Goal: Find specific page/section: Find specific page/section

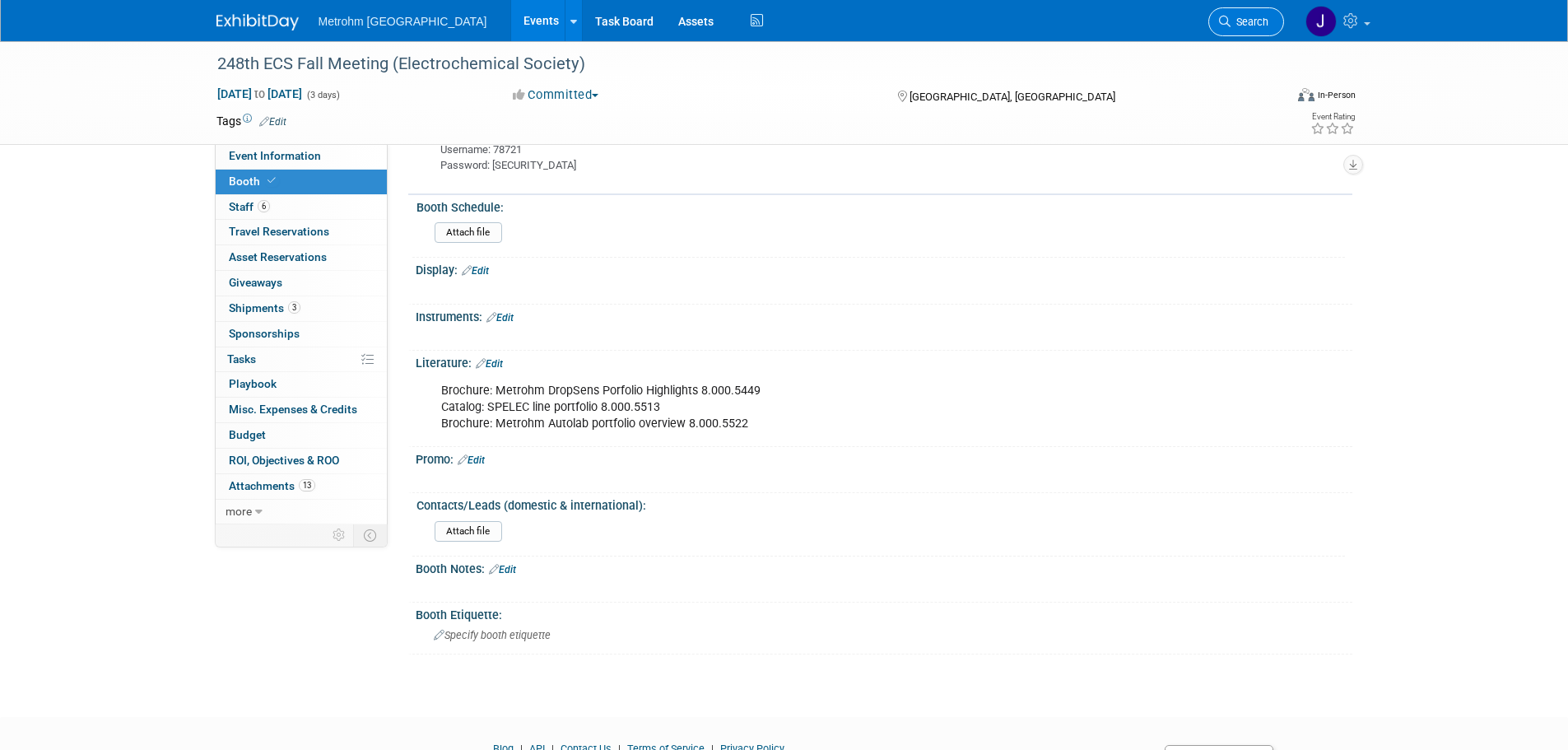
click at [1236, 27] on span "Search" at bounding box center [1249, 21] width 38 height 12
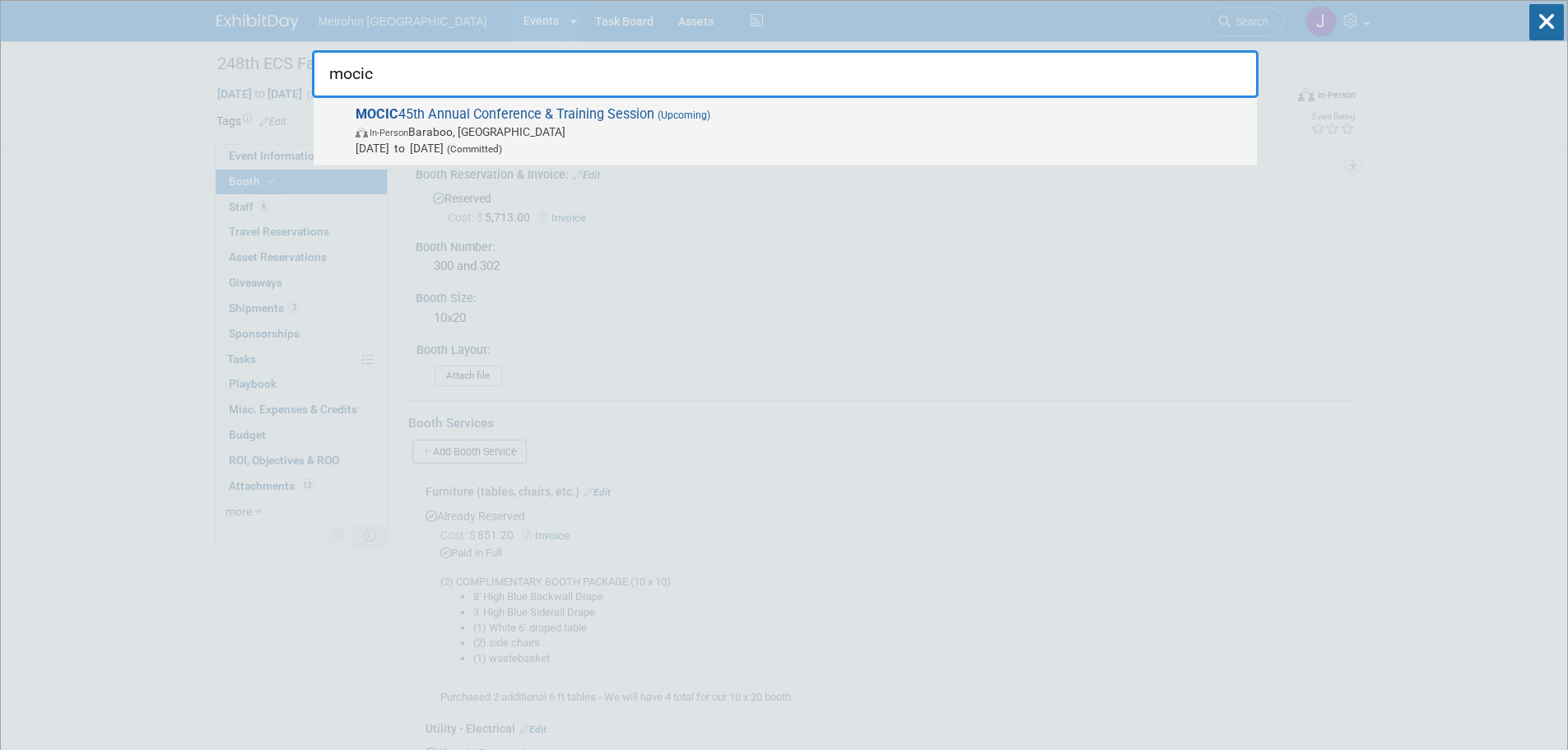
type input "mocic"
click at [869, 122] on span "MOCIC 45th Annual Conference & Training Session (Upcoming) In-Person Baraboo, W…" at bounding box center [799, 131] width 898 height 50
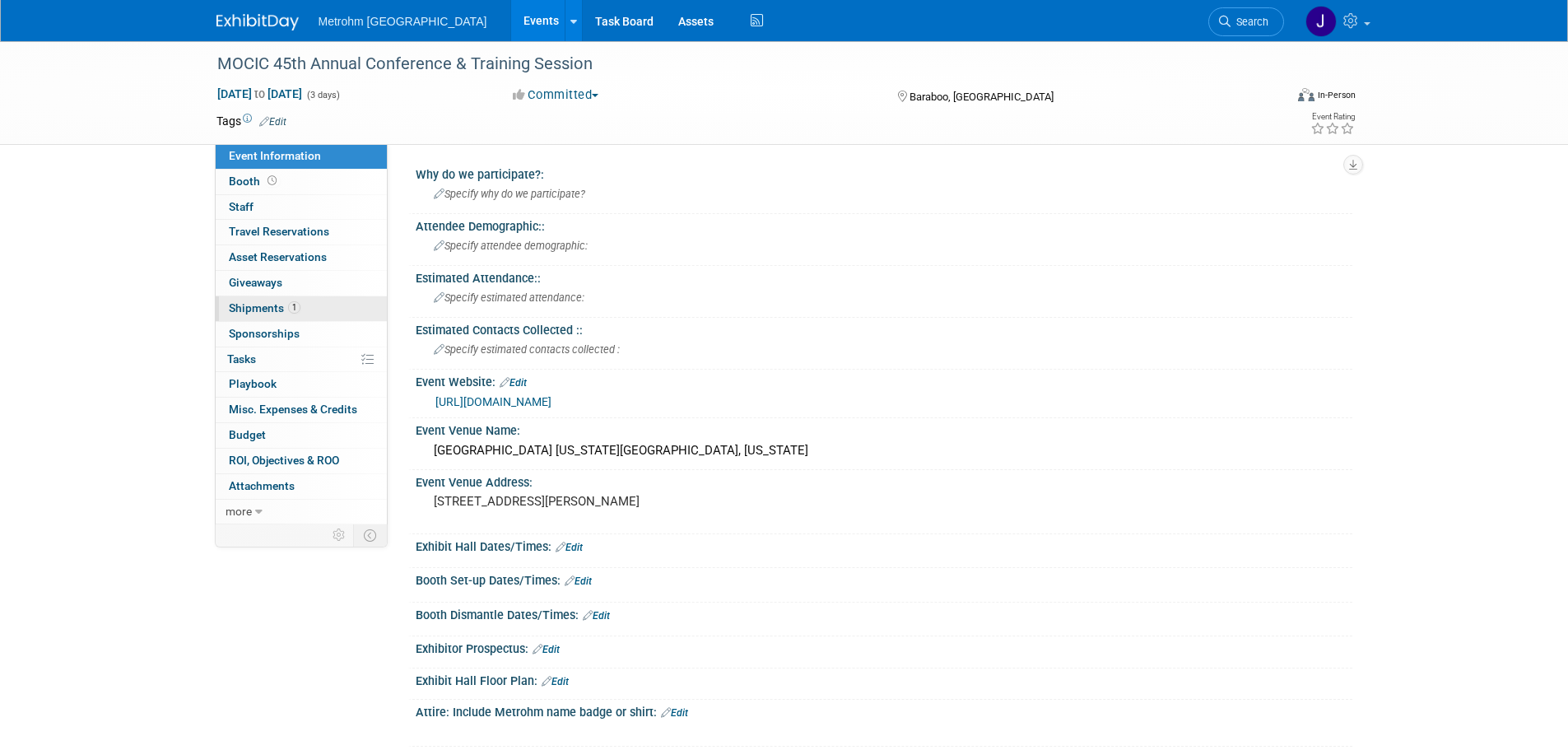
click at [308, 310] on link "1 Shipments 1" at bounding box center [301, 308] width 171 height 25
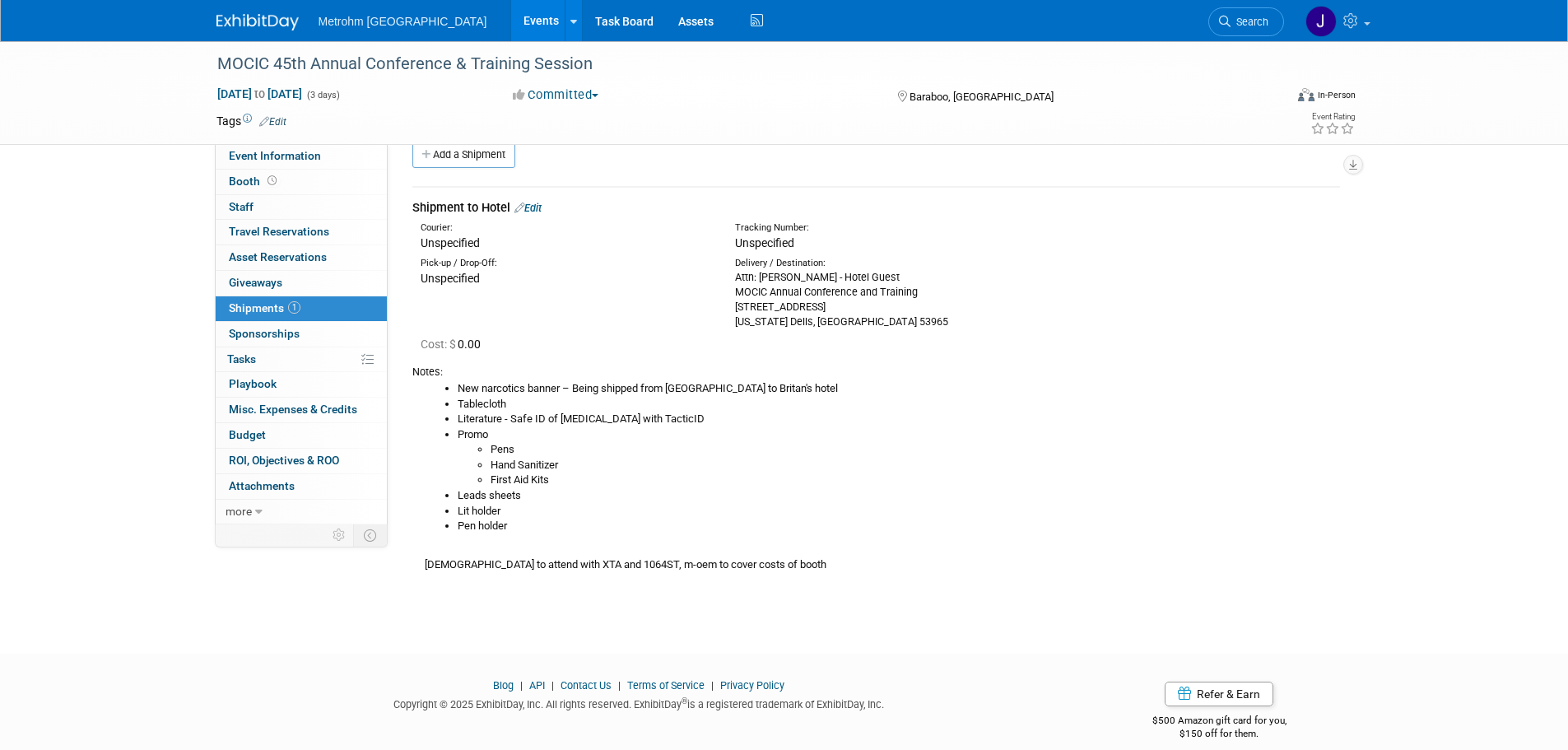
scroll to position [44, 0]
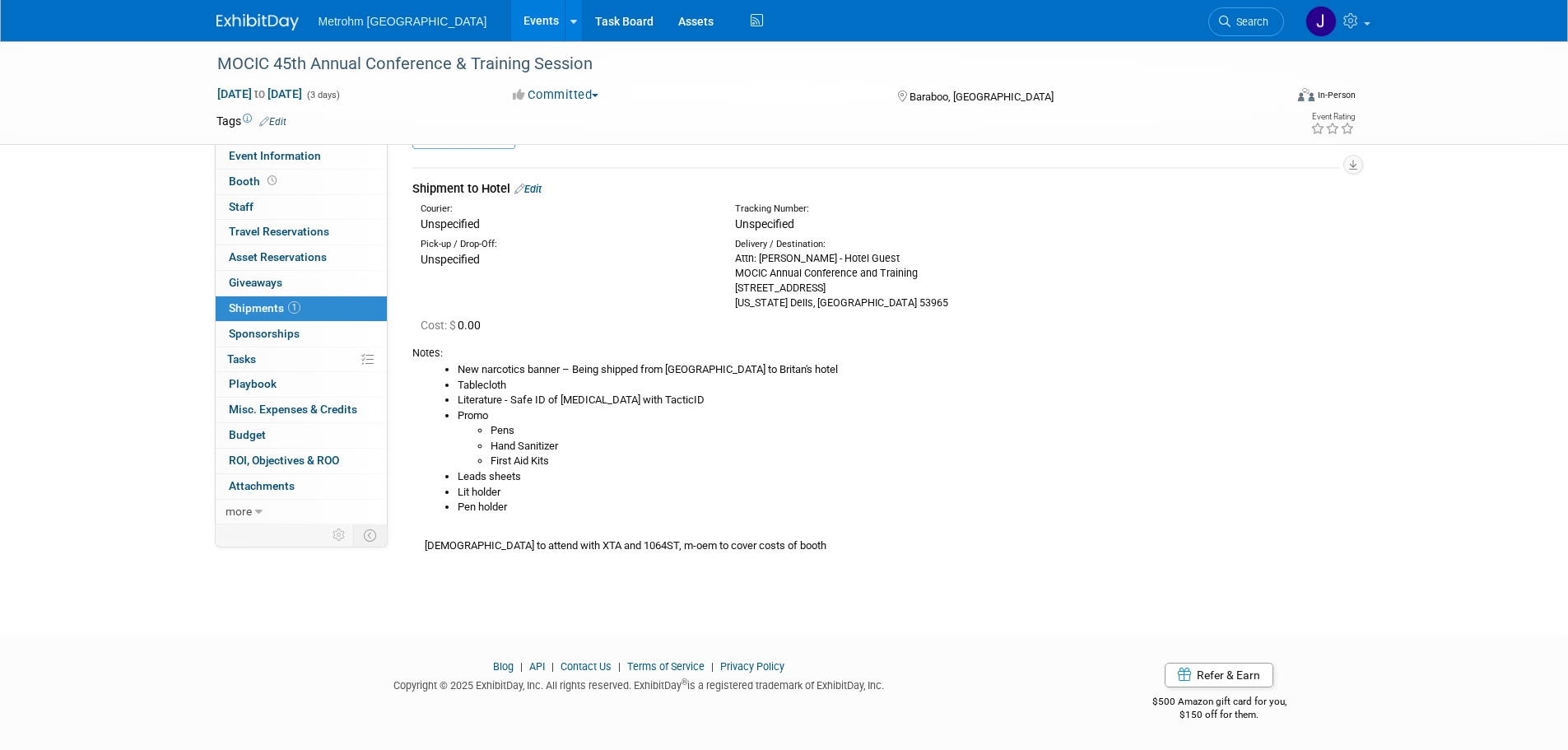
click at [1232, 25] on span "Search" at bounding box center [1249, 21] width 38 height 12
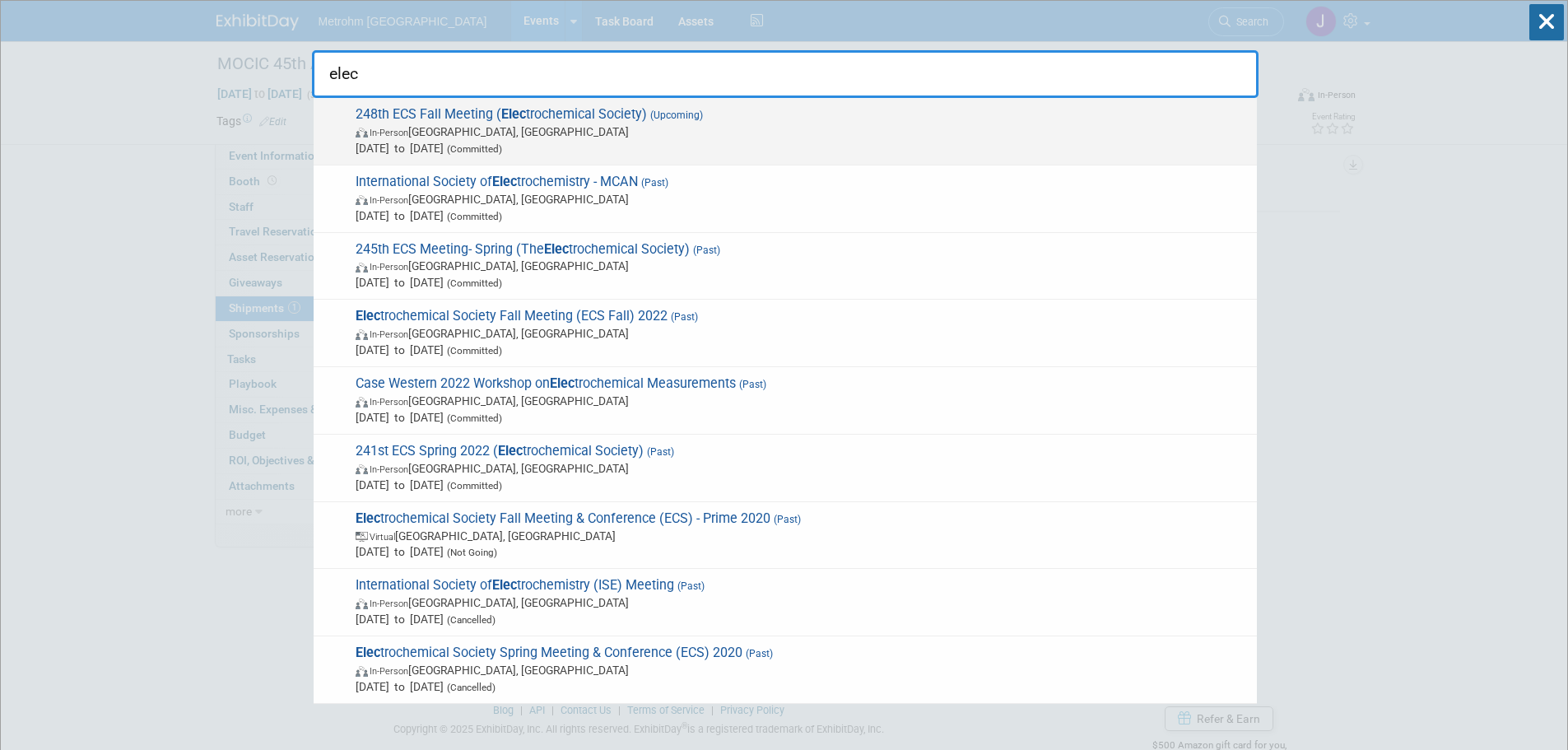
type input "elec"
click at [884, 132] on span "In-Person Chicago, IL" at bounding box center [802, 132] width 893 height 17
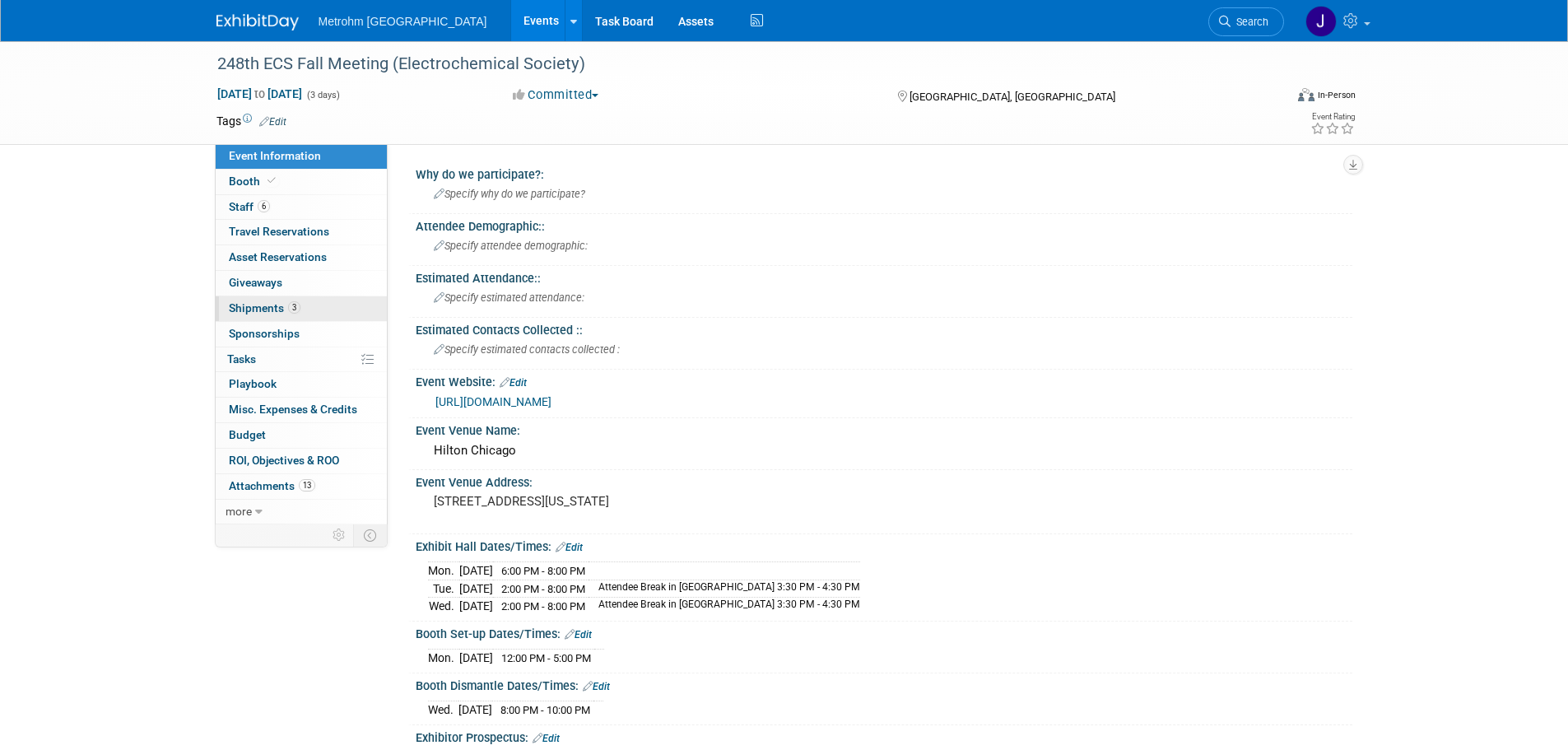
click at [288, 305] on span "3" at bounding box center [293, 306] width 12 height 12
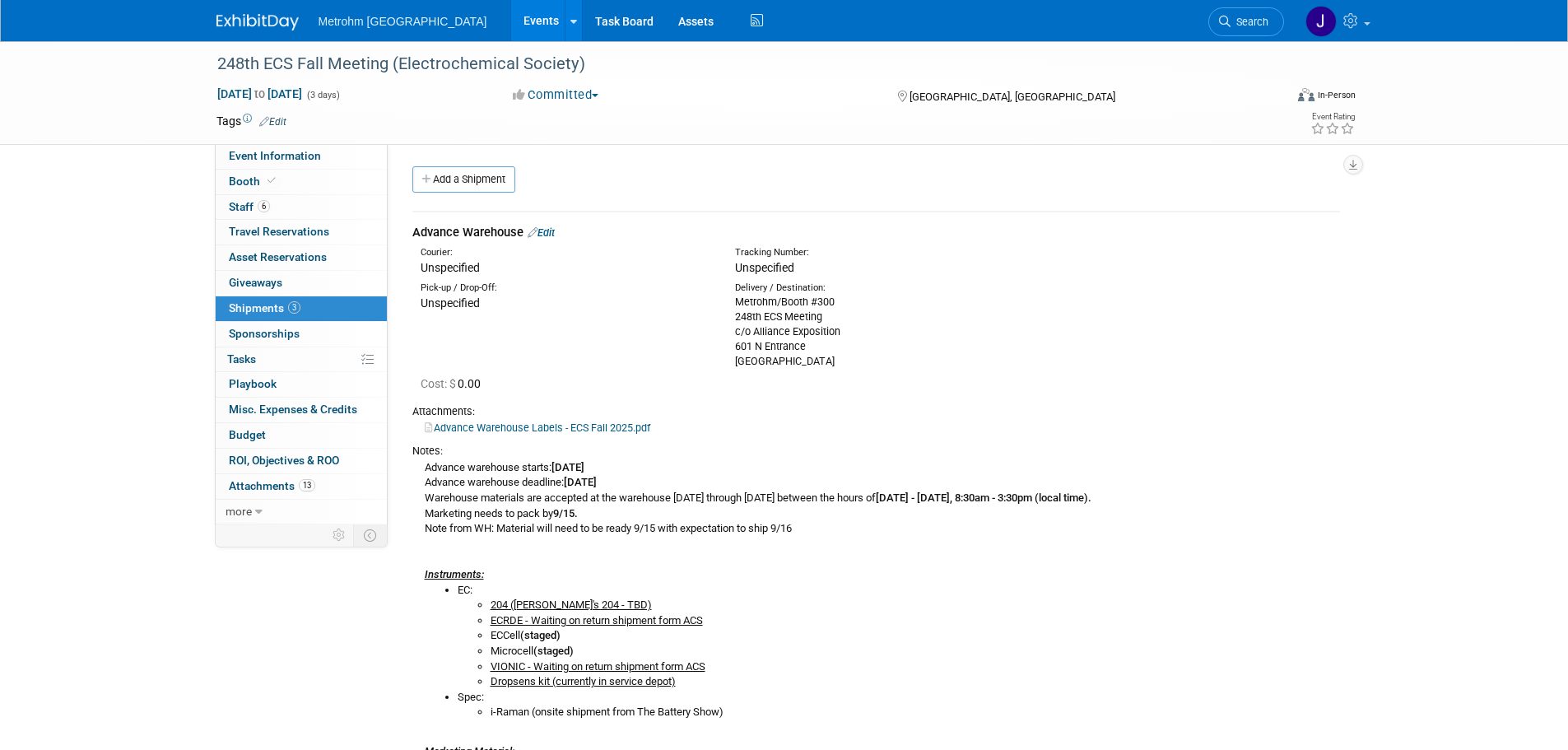
click at [1243, 20] on span "Search" at bounding box center [1249, 21] width 38 height 12
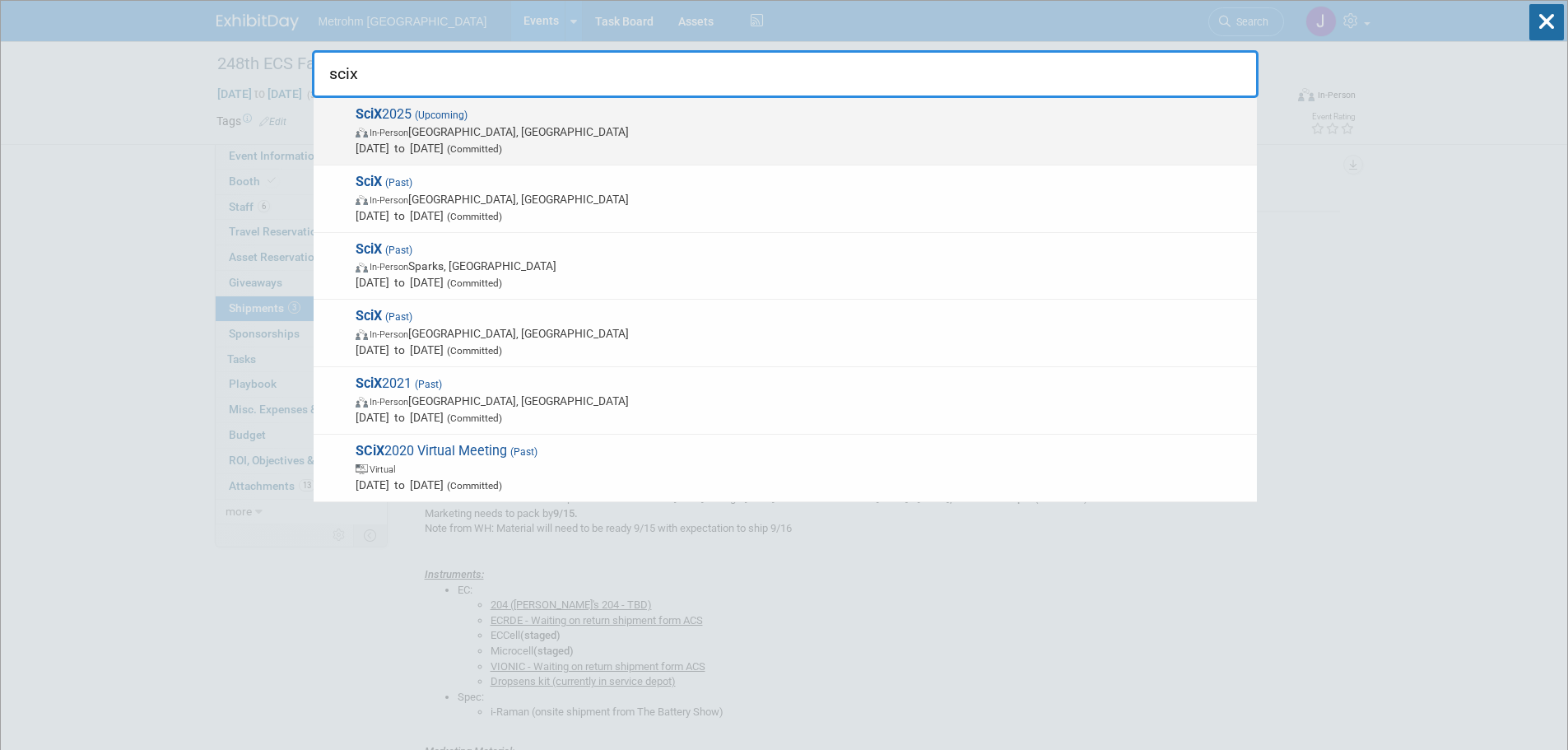
type input "scix"
click at [441, 131] on span "In-Person Louisville, KY" at bounding box center [802, 132] width 893 height 17
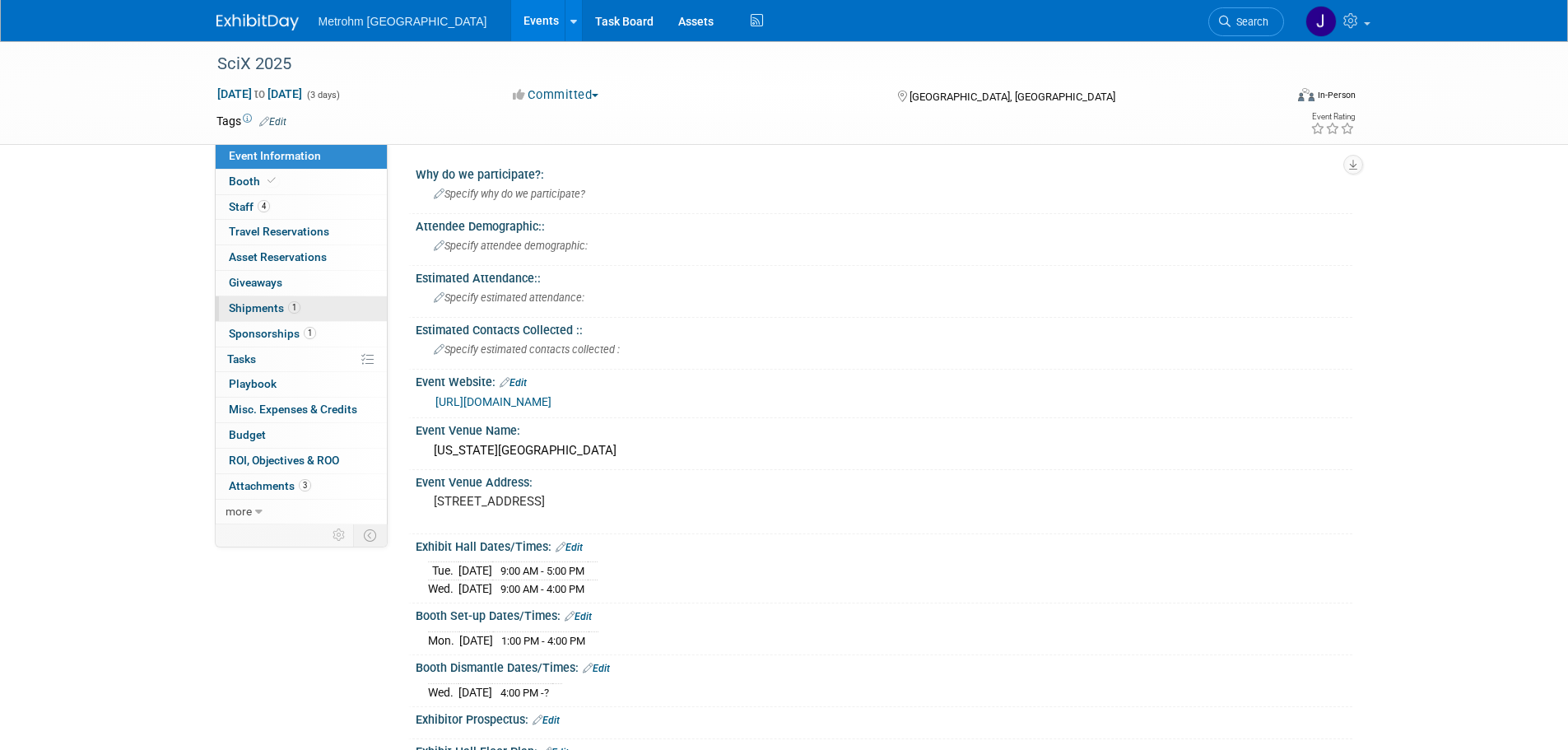
click at [263, 303] on span "Shipments 1" at bounding box center [264, 307] width 71 height 13
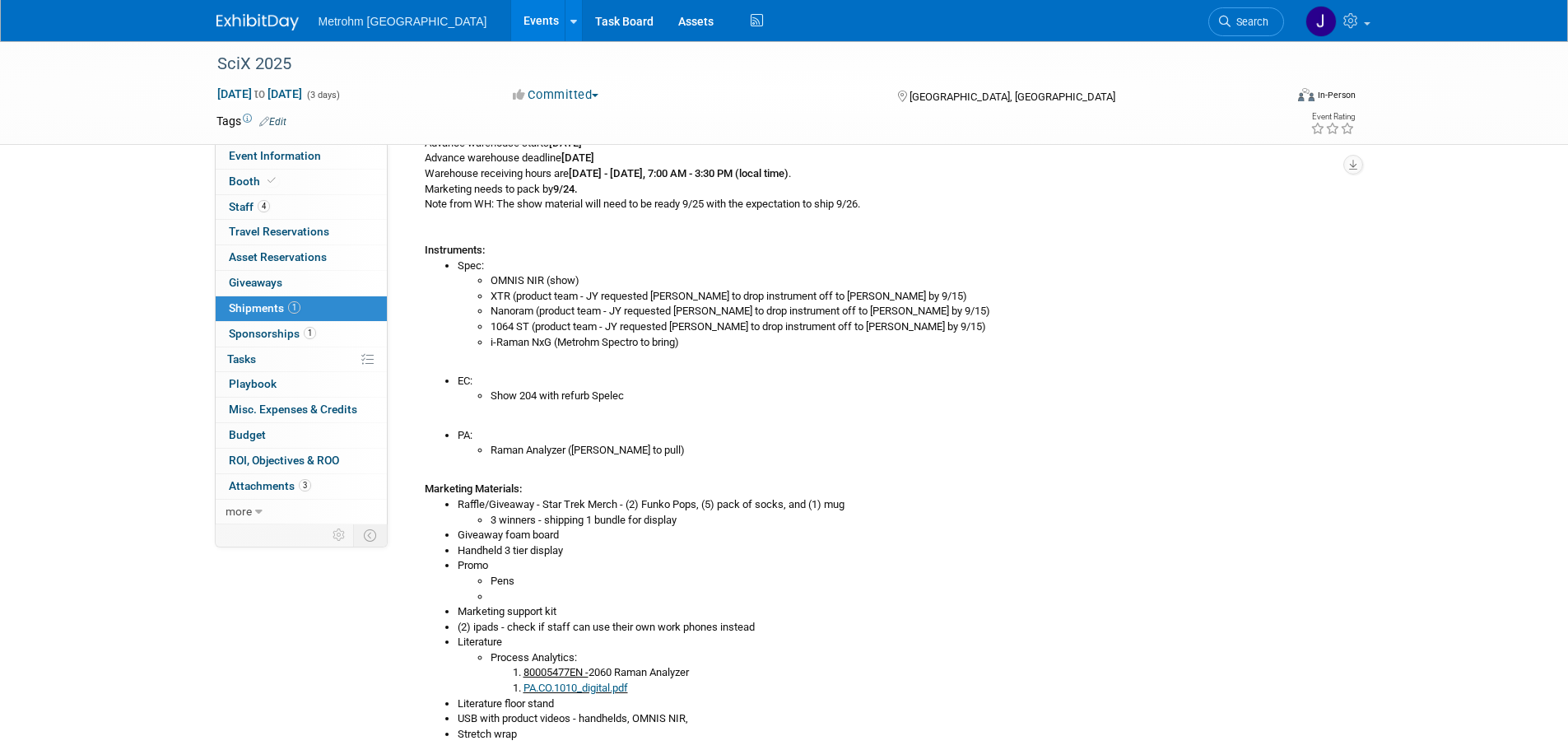
scroll to position [330, 0]
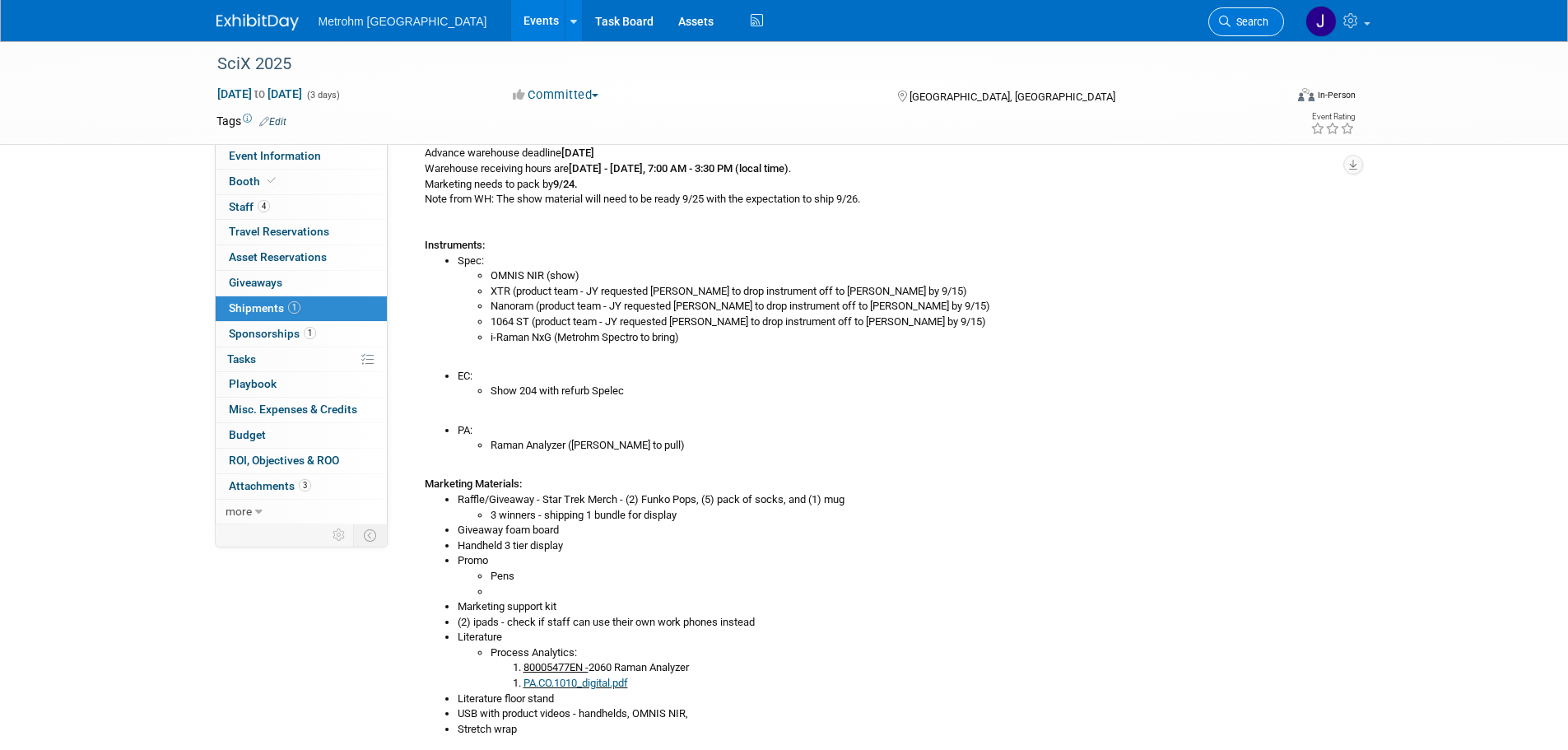
click at [1248, 21] on span "Search" at bounding box center [1249, 21] width 38 height 12
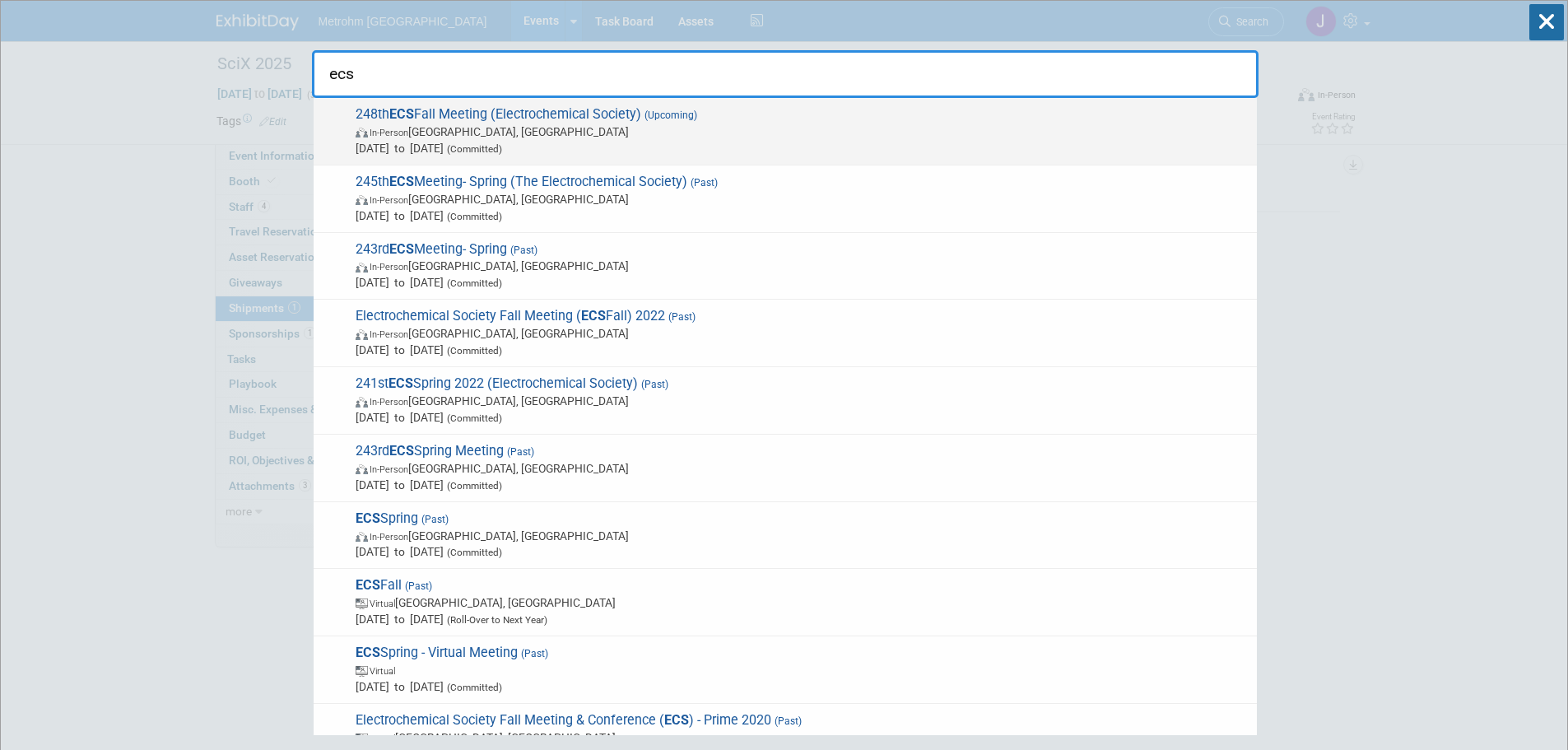
type input "ecs"
click at [827, 105] on div "248th ECS Fall Meeting (Electrochemical Society) (Upcoming) In-Person Chicago, …" at bounding box center [785, 131] width 943 height 68
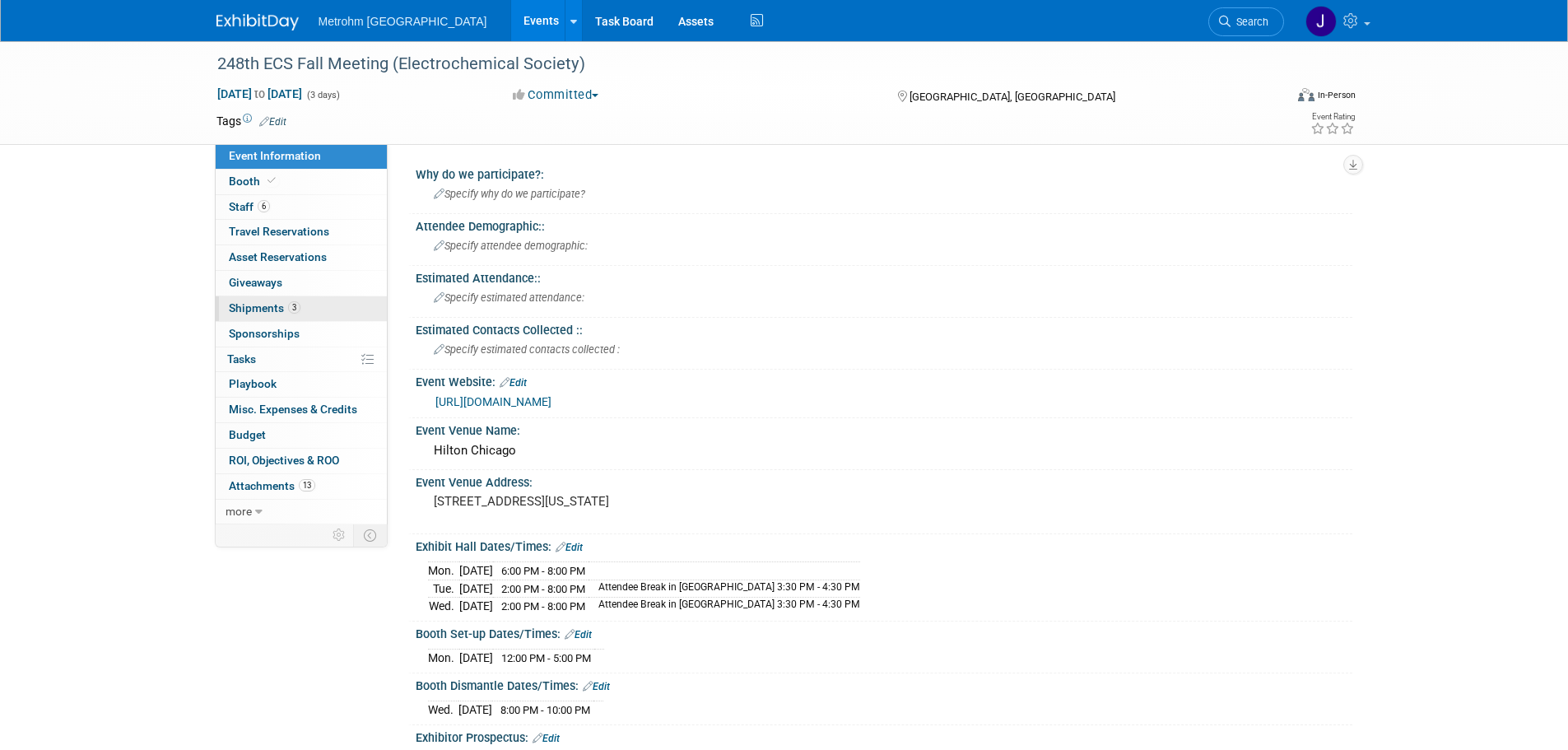
click at [288, 304] on span "3" at bounding box center [293, 306] width 12 height 12
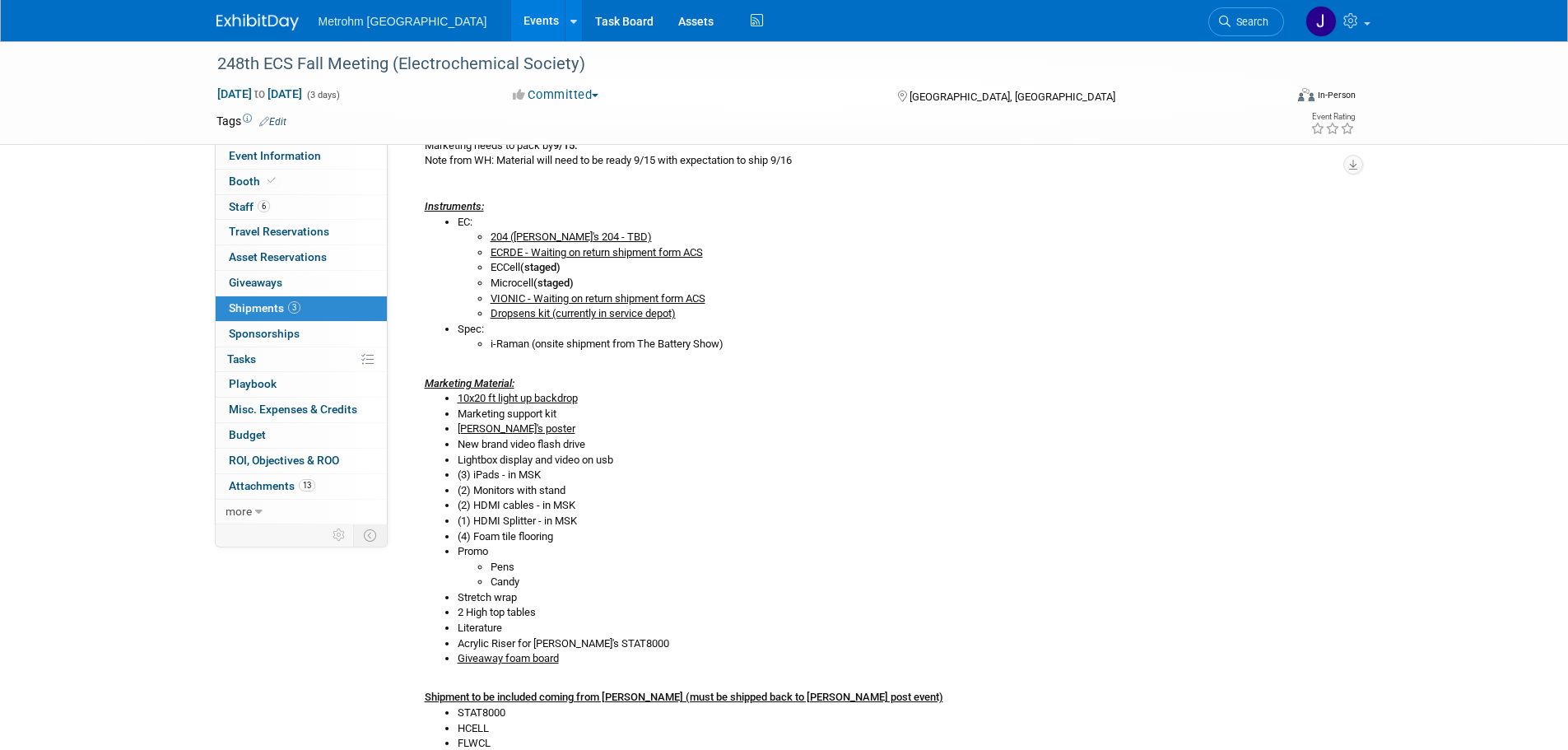
scroll to position [330, 0]
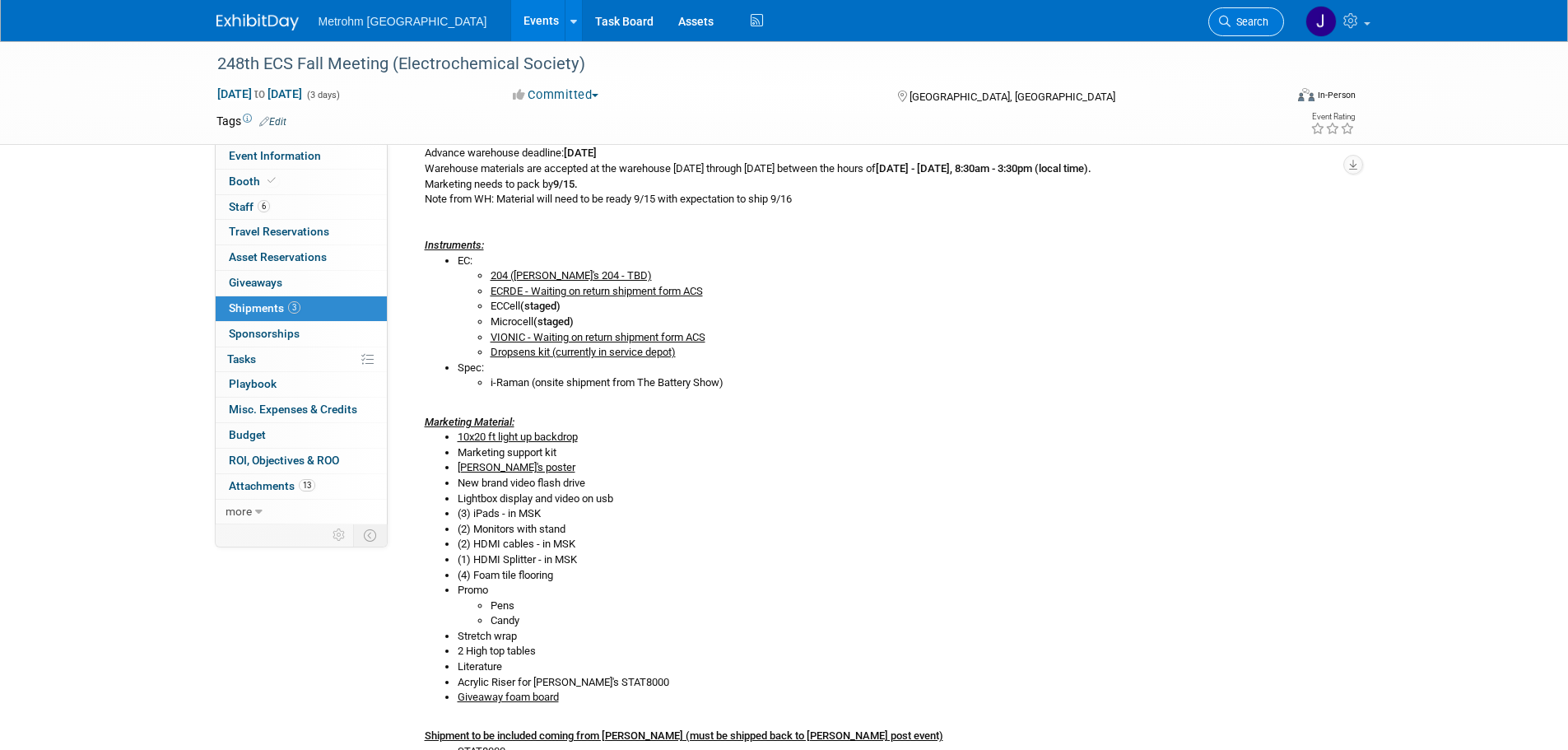
click at [1223, 25] on icon at bounding box center [1225, 21] width 11 height 11
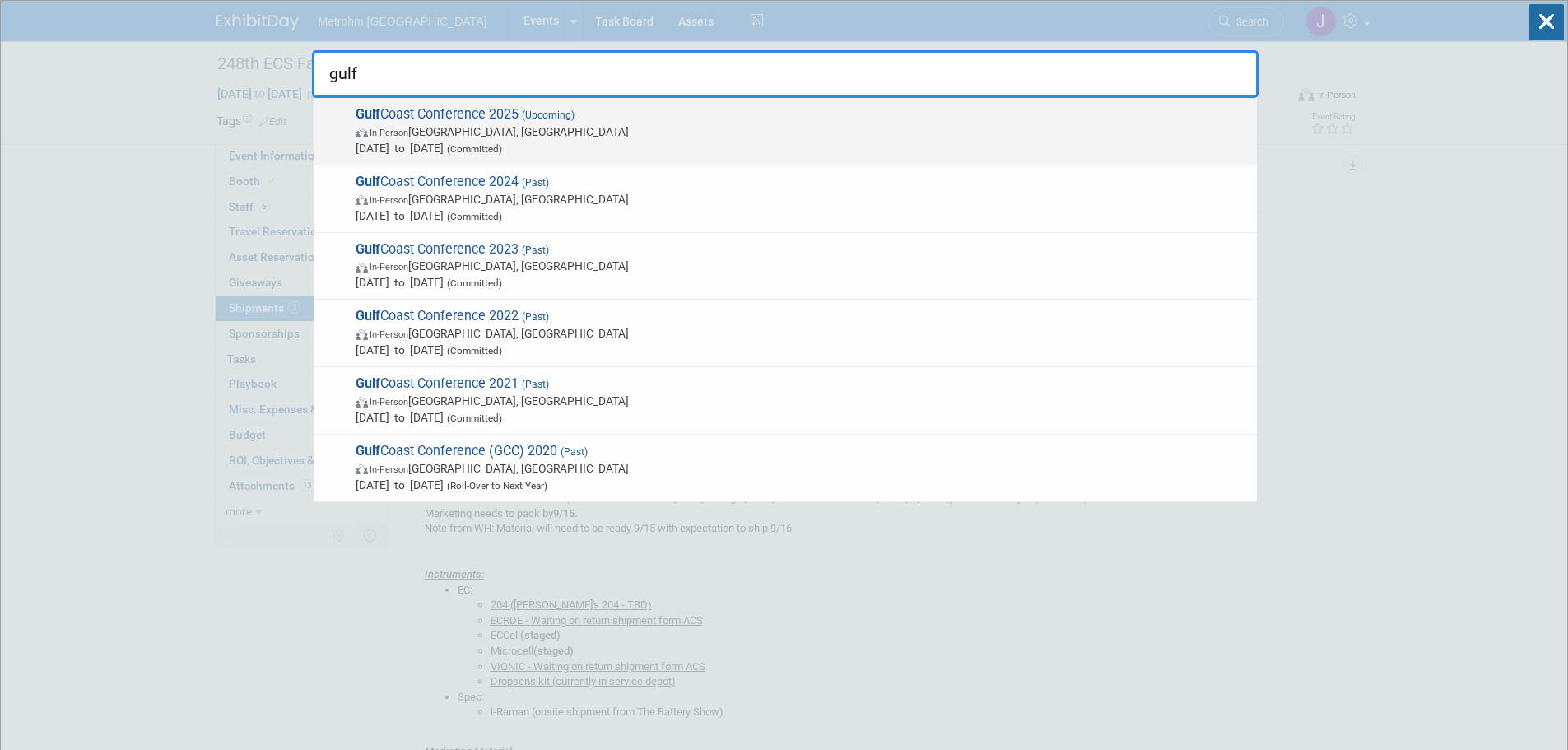
type input "gulf"
click at [885, 107] on span "Gulf Coast Conference 2025 (Upcoming) In-Person Galveston, TX Oct 13, 2025 to O…" at bounding box center [799, 131] width 898 height 50
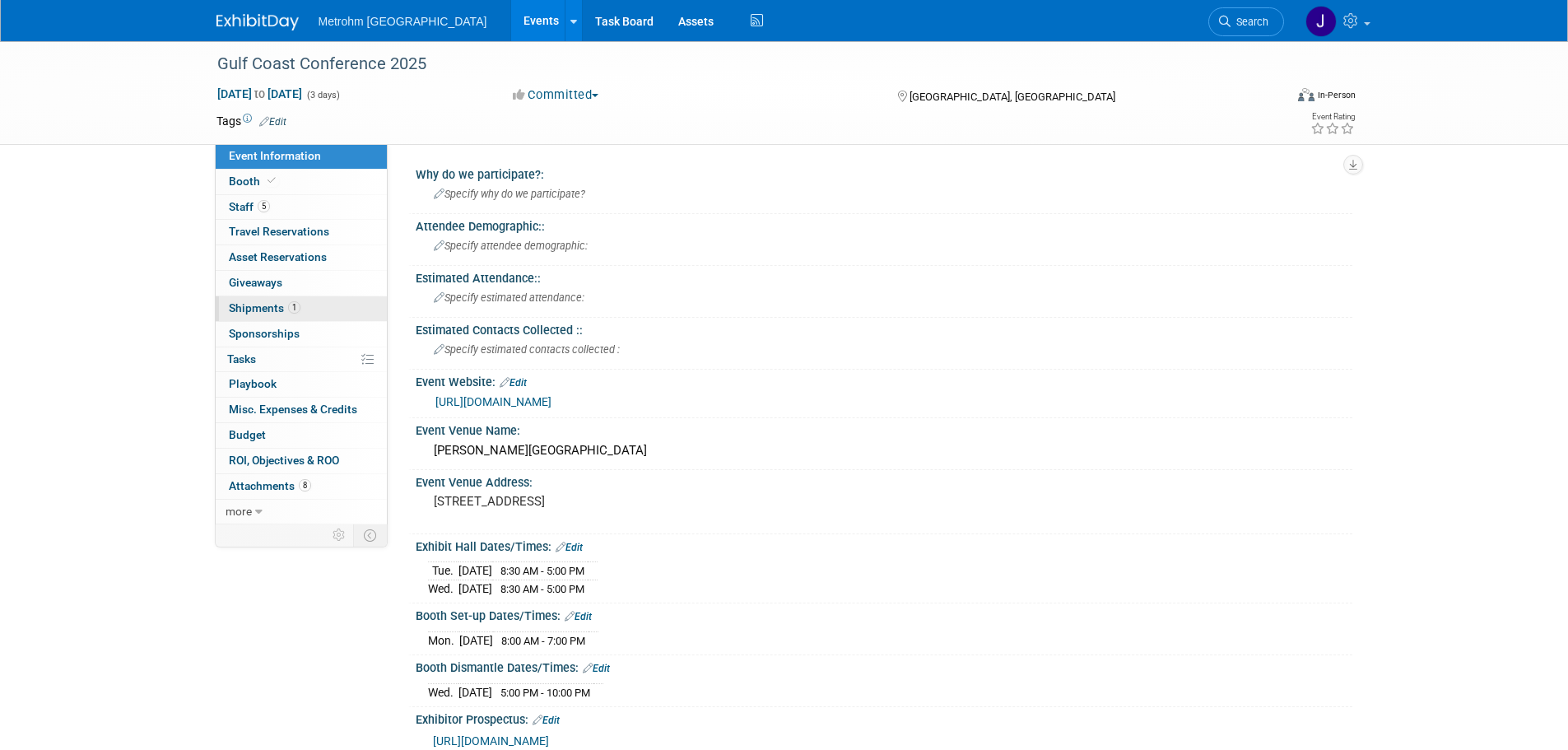
click at [313, 316] on link "1 Shipments 1" at bounding box center [301, 308] width 171 height 25
